Goal: Task Accomplishment & Management: Use online tool/utility

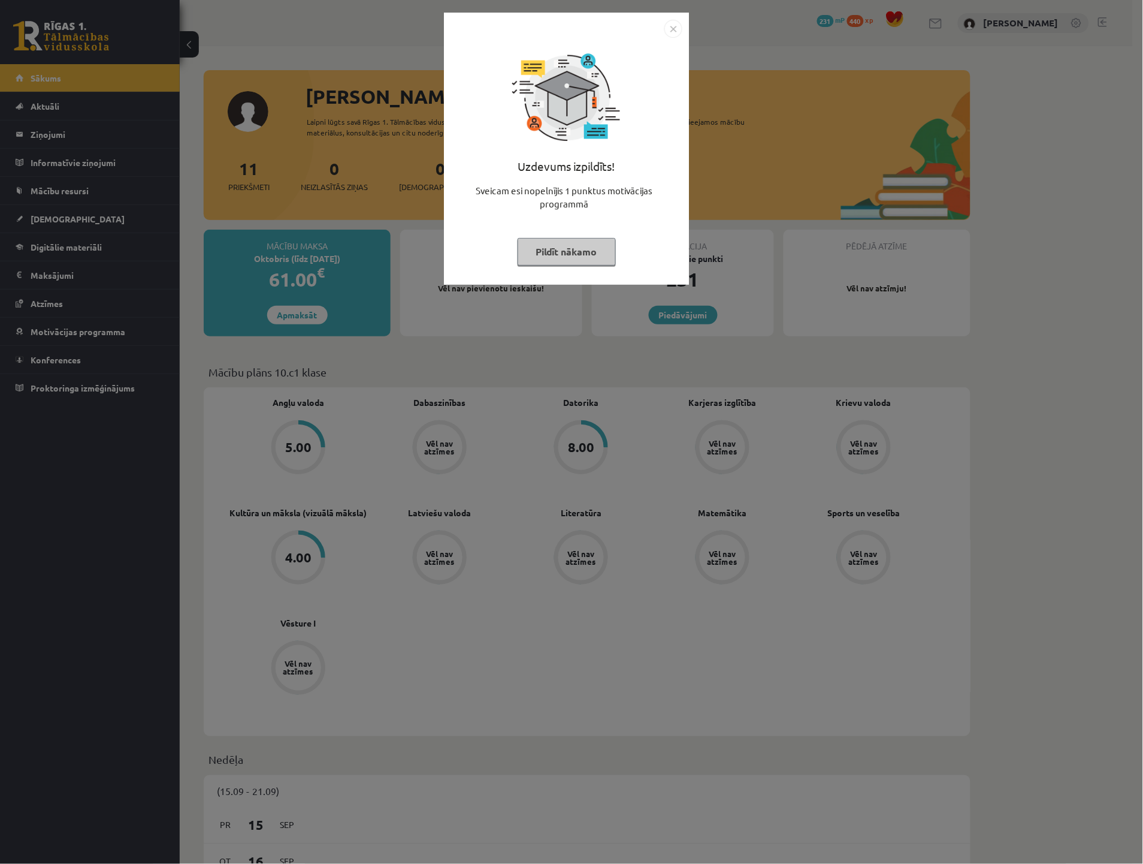
click at [560, 237] on div "Uzdevums izpildīts! Sveicam esi nopelnījis 1 punktus motivācijas programmā Pild…" at bounding box center [566, 158] width 231 height 240
click at [566, 250] on button "Pildīt nākamo" at bounding box center [567, 252] width 98 height 28
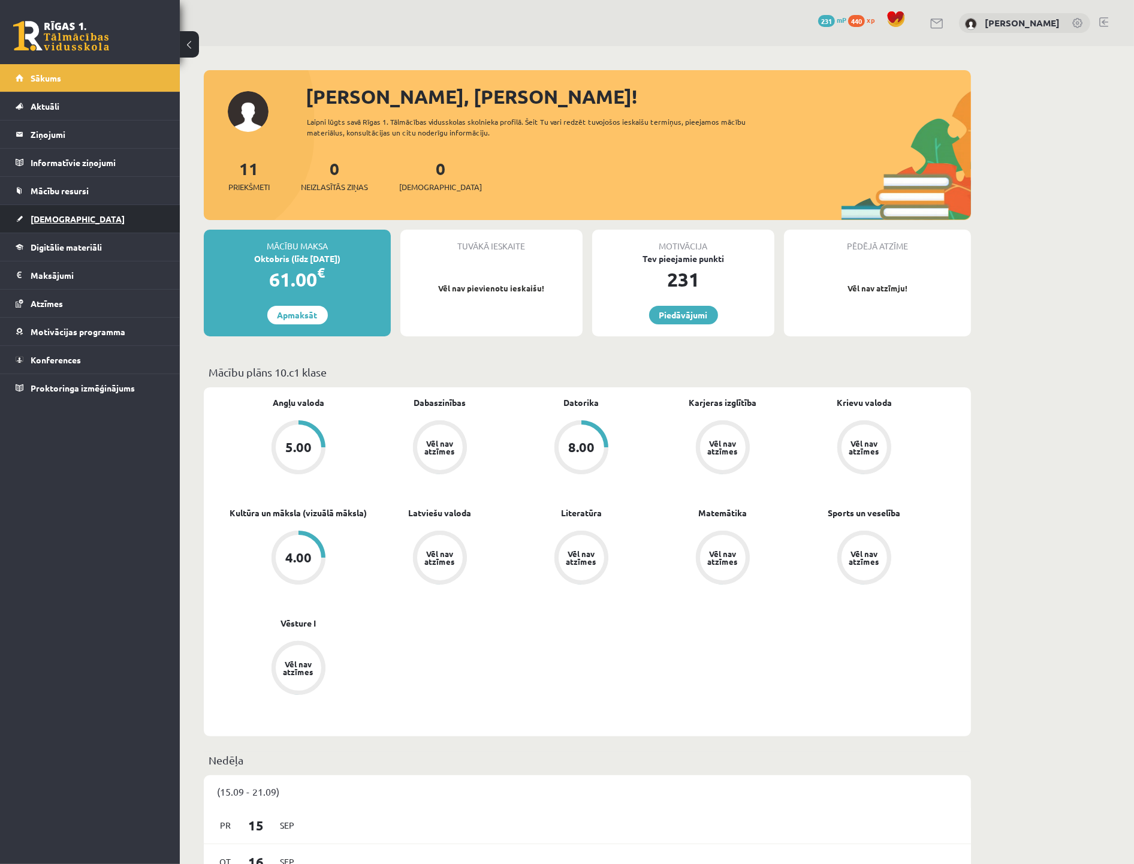
click at [70, 227] on link "[DEMOGRAPHIC_DATA]" at bounding box center [90, 219] width 149 height 28
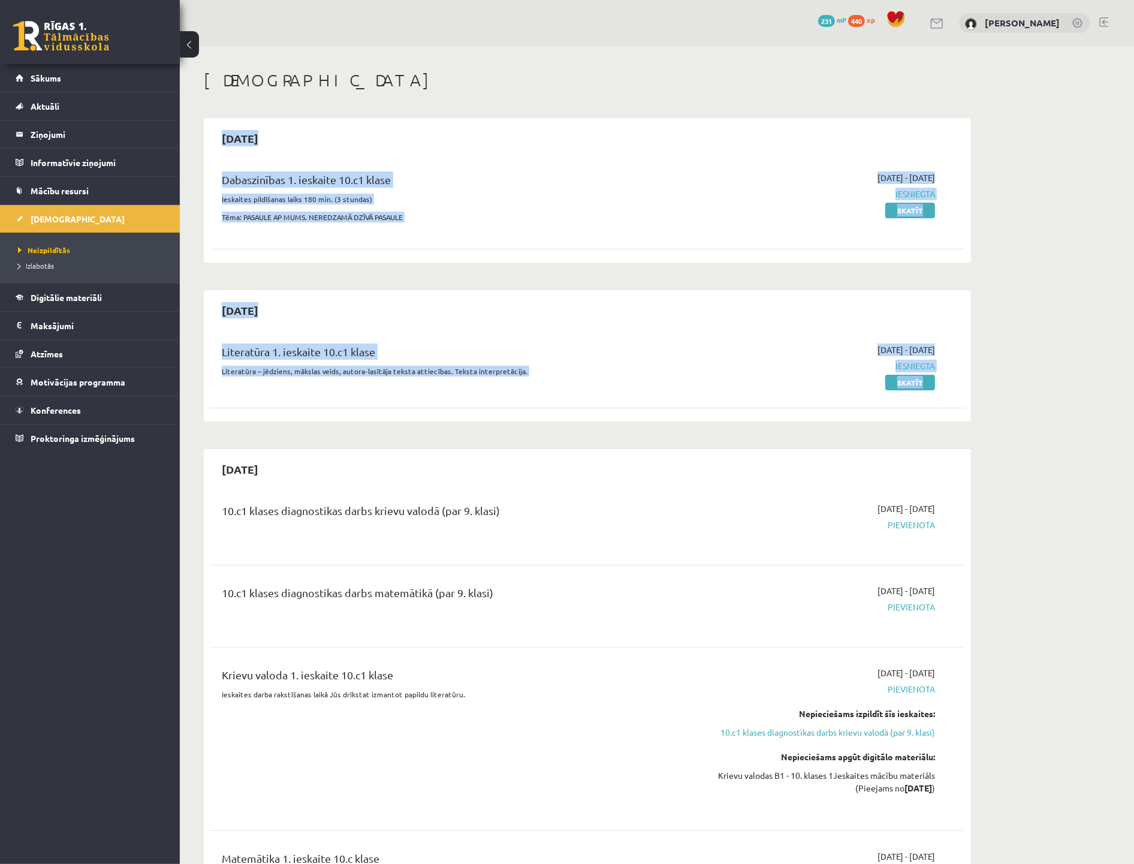
drag, startPoint x: 949, startPoint y: 388, endPoint x: 201, endPoint y: 134, distance: 789.8
click at [68, 81] on link "Sākums" at bounding box center [90, 78] width 149 height 28
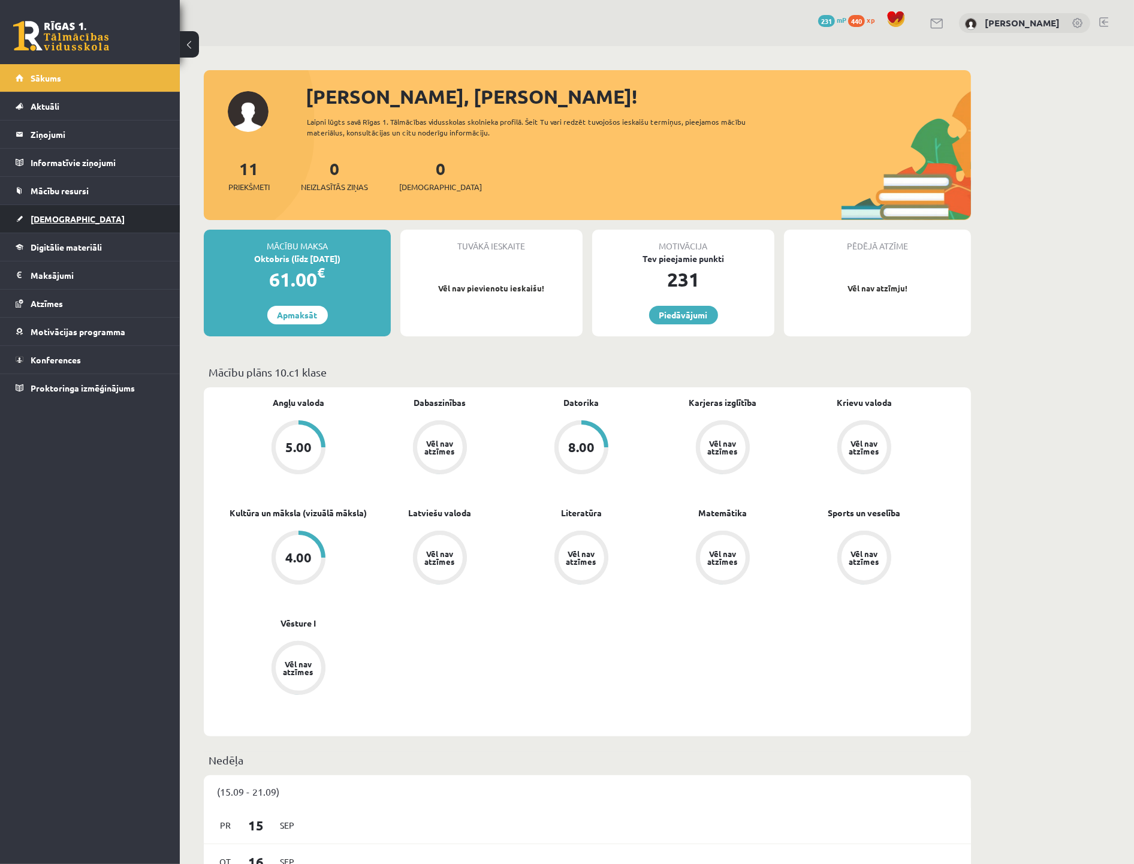
click at [66, 212] on link "[DEMOGRAPHIC_DATA]" at bounding box center [90, 219] width 149 height 28
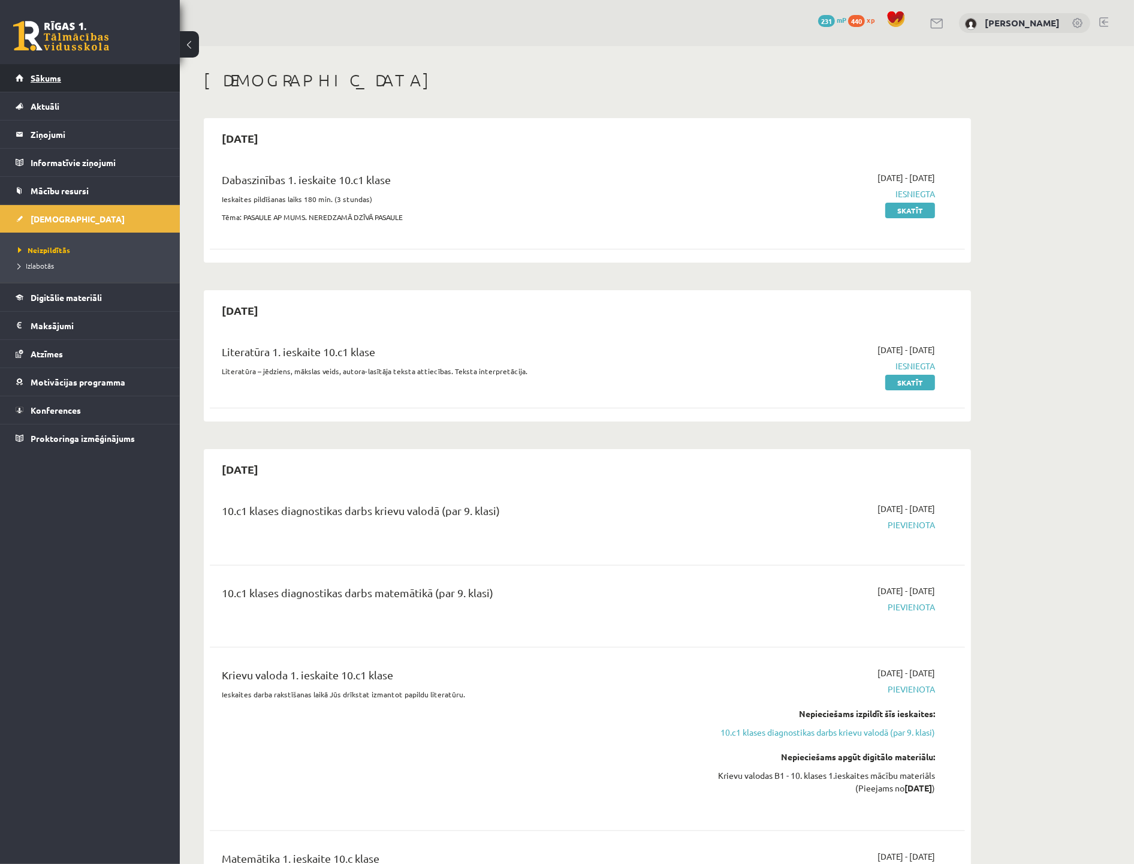
click at [62, 75] on link "Sākums" at bounding box center [90, 78] width 149 height 28
